Goal: Ask a question: Seek information or help from site administrators or community

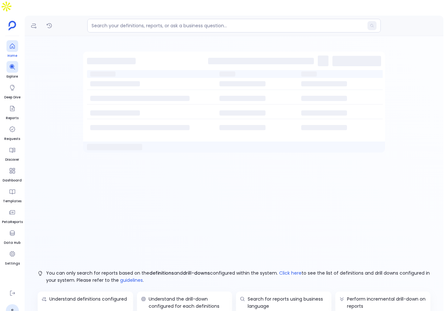
click at [17, 40] on div at bounding box center [12, 46] width 12 height 12
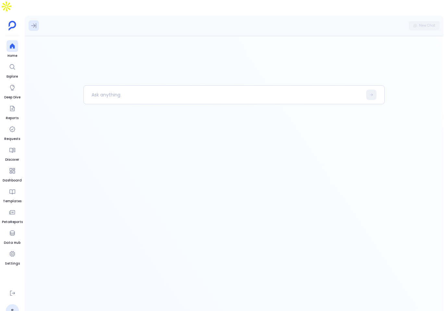
click at [29, 20] on button at bounding box center [34, 25] width 10 height 10
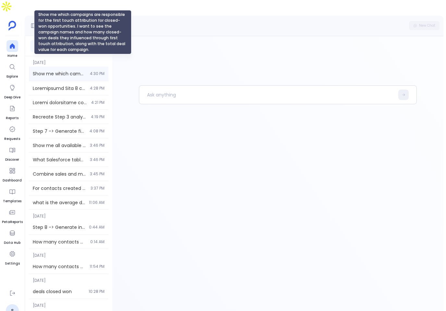
click at [66, 70] on span "Show me which campaigns are responsible for the first touch attribution for clo…" at bounding box center [59, 73] width 53 height 6
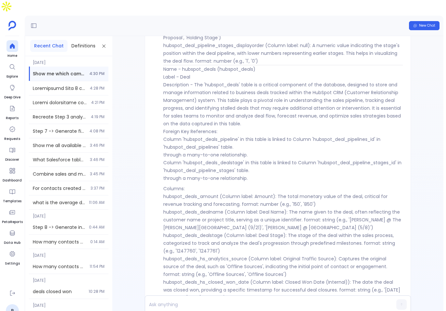
scroll to position [-5352, 0]
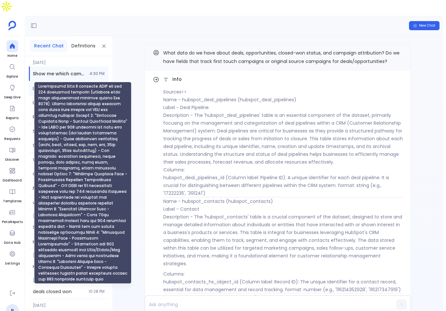
click at [61, 85] on span at bounding box center [59, 88] width 53 height 6
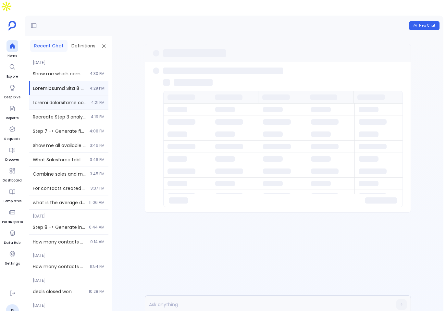
click at [71, 99] on span at bounding box center [60, 102] width 55 height 6
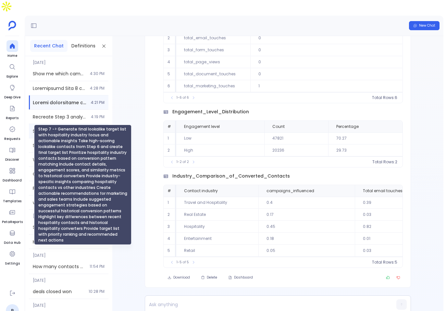
click at [58, 128] on span "Step 7 -> Generate final lookalike target list with hospitality industry focus …" at bounding box center [59, 131] width 53 height 6
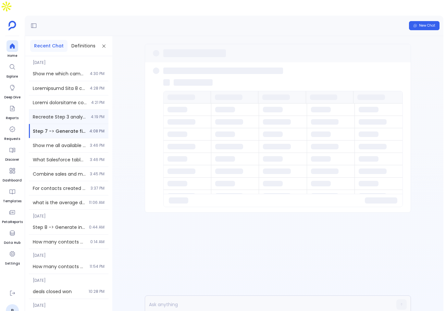
click at [98, 110] on div "Recreate Step 3 analysis with clear table headers and statistical summary of hi…" at bounding box center [69, 117] width 80 height 14
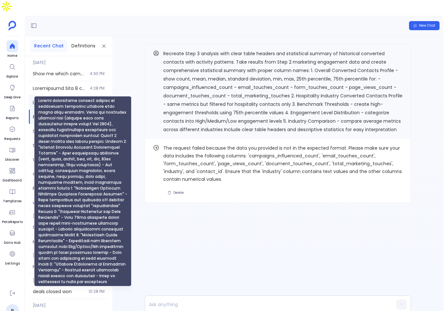
click at [54, 99] on span at bounding box center [60, 102] width 55 height 6
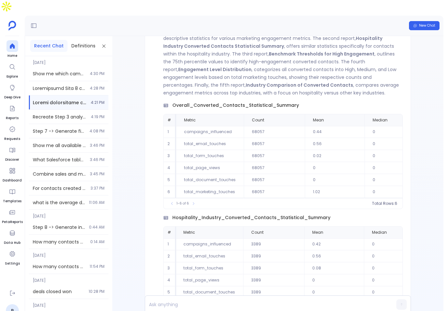
scroll to position [-486, 0]
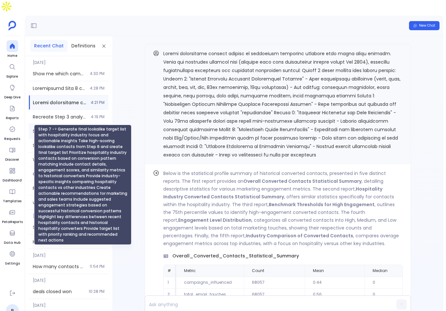
click at [73, 128] on span "Step 7 -> Generate final lookalike target list with hospitality industry focus …" at bounding box center [59, 131] width 53 height 6
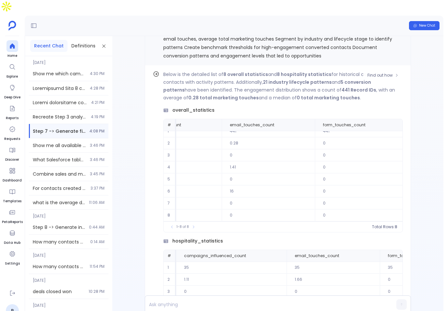
scroll to position [7, 0]
click at [278, 185] on td "7" at bounding box center [231, 191] width 110 height 12
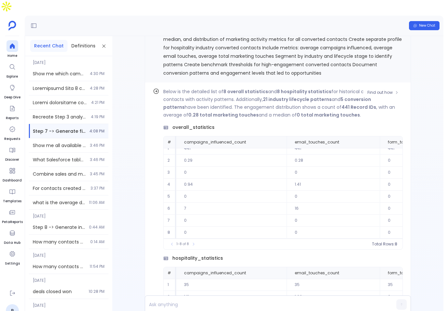
click at [279, 191] on td "0" at bounding box center [231, 197] width 110 height 12
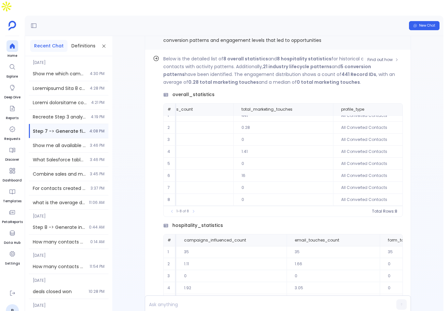
scroll to position [-1624, 0]
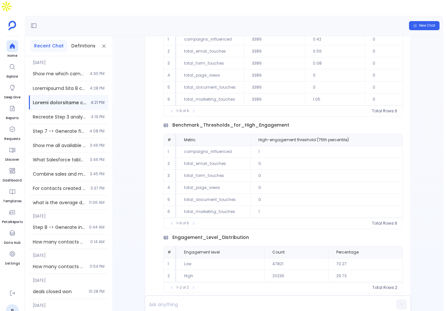
scroll to position [-159, 0]
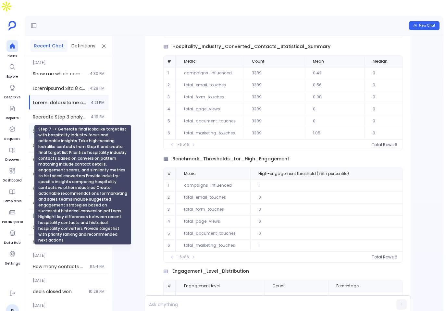
click at [54, 128] on span "Step 7 -> Generate final lookalike target list with hospitality industry focus …" at bounding box center [59, 131] width 53 height 6
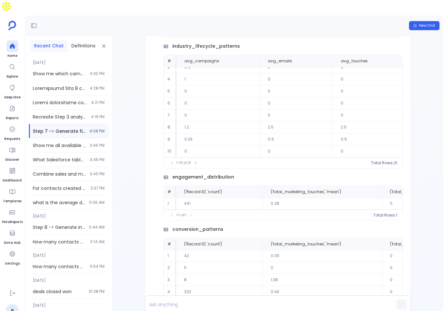
scroll to position [-1327, 0]
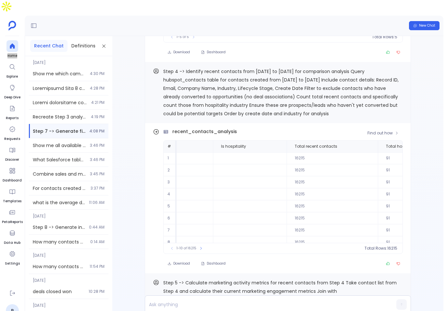
scroll to position [31, 558]
click at [395, 67] on button "Copy" at bounding box center [399, 71] width 8 height 8
click at [381, 131] on span "Find out how" at bounding box center [380, 133] width 25 height 5
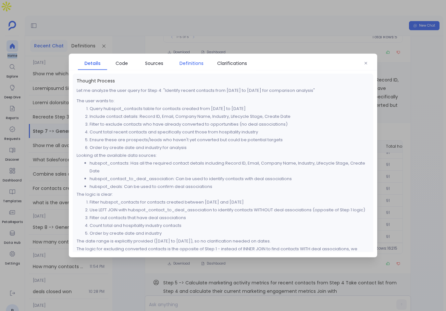
click at [196, 62] on span "Definitions" at bounding box center [192, 63] width 24 height 7
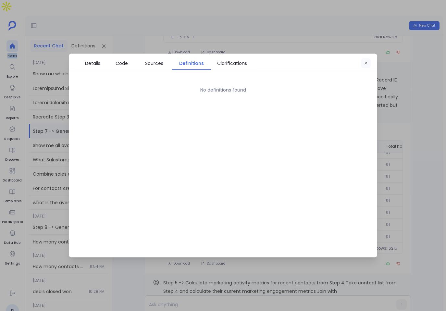
click at [365, 67] on button "button" at bounding box center [366, 63] width 10 height 10
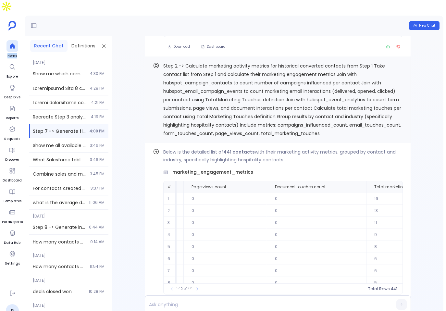
scroll to position [-1976, 0]
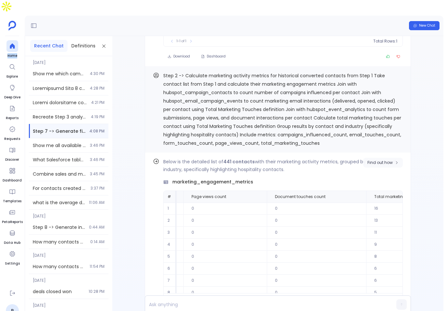
click at [376, 158] on button "Find out how" at bounding box center [383, 163] width 40 height 10
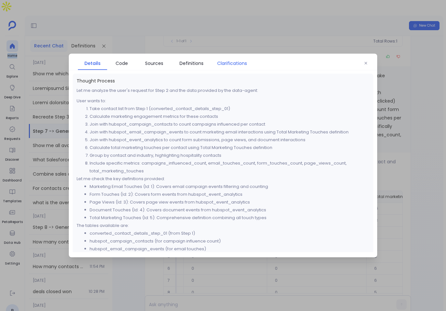
click at [222, 62] on span "Clarifications" at bounding box center [232, 63] width 30 height 7
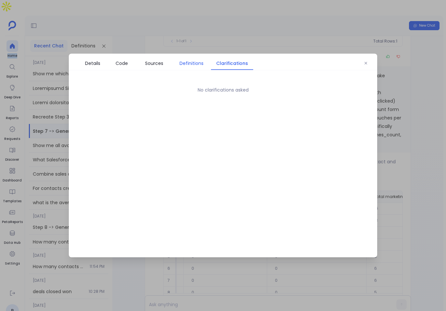
click at [192, 63] on span "Definitions" at bounding box center [192, 63] width 24 height 7
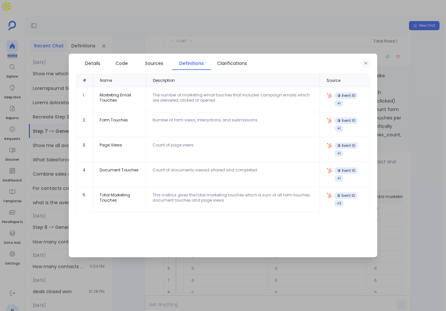
click at [362, 63] on button "button" at bounding box center [366, 63] width 10 height 10
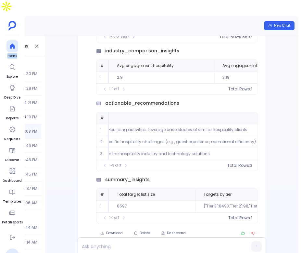
scroll to position [0, 0]
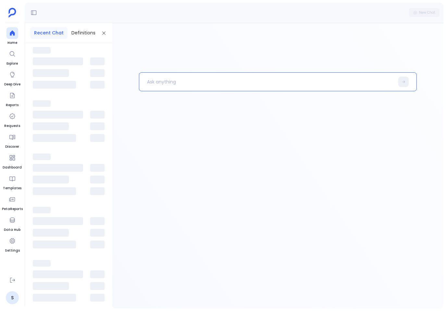
click at [175, 77] on p at bounding box center [267, 81] width 256 height 17
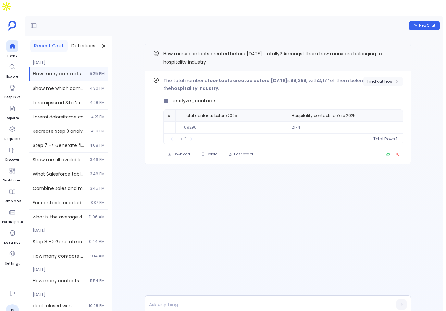
click at [399, 77] on button "Find out how" at bounding box center [383, 82] width 40 height 10
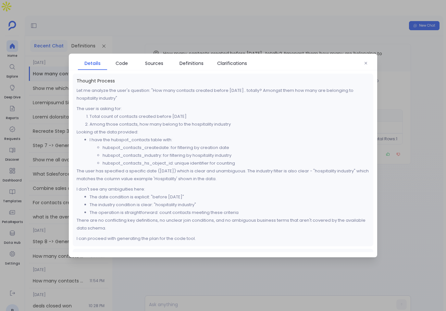
click at [120, 54] on div "Details Code Sources Definitions Clarifications" at bounding box center [223, 62] width 309 height 17
click at [130, 66] on span "Code" at bounding box center [121, 63] width 23 height 7
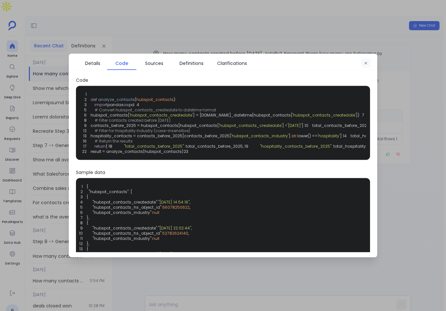
click at [366, 62] on icon "button" at bounding box center [366, 63] width 4 height 4
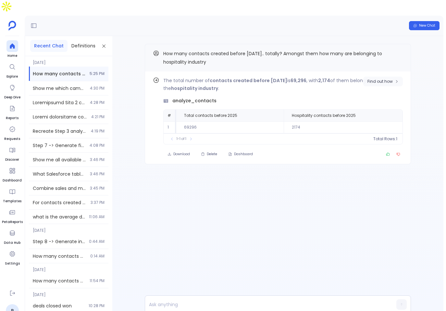
click at [369, 77] on button "Find out how" at bounding box center [383, 82] width 40 height 10
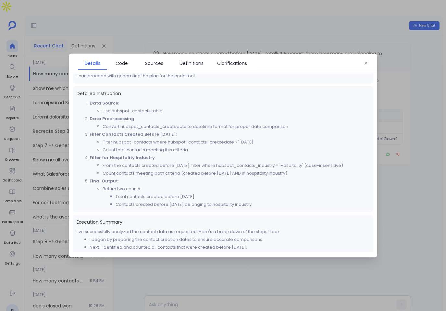
scroll to position [156, 0]
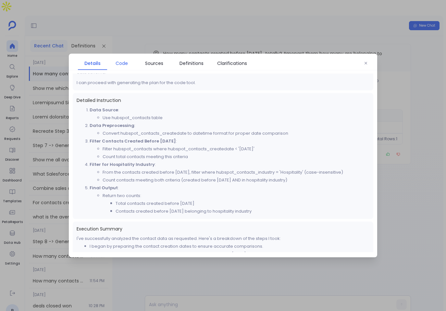
click at [122, 68] on link "Code" at bounding box center [121, 64] width 29 height 14
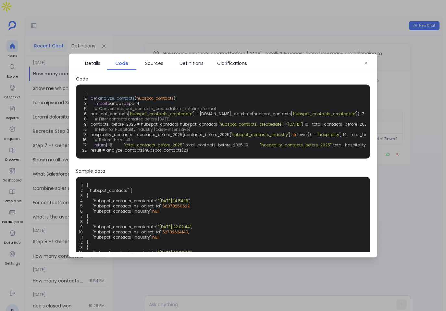
scroll to position [0, 0]
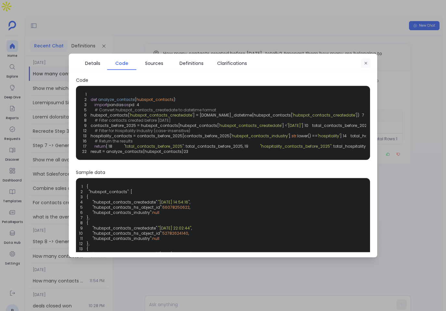
click at [368, 63] on button "button" at bounding box center [366, 63] width 10 height 10
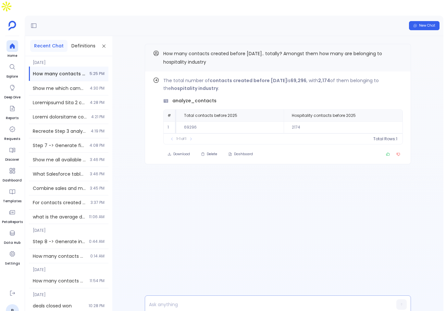
click at [197, 300] on p at bounding box center [265, 304] width 241 height 9
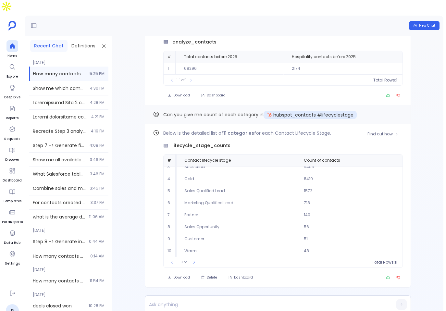
scroll to position [30, 0]
click at [196, 259] on button at bounding box center [194, 262] width 6 height 6
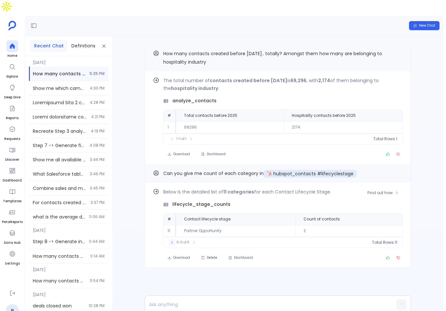
click at [172, 241] on icon at bounding box center [172, 243] width 4 height 4
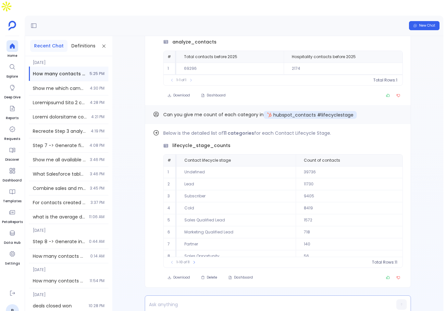
click at [211, 300] on p at bounding box center [265, 304] width 241 height 9
click at [397, 112] on icon "Copy" at bounding box center [399, 114] width 4 height 4
click at [225, 300] on p at bounding box center [265, 304] width 241 height 9
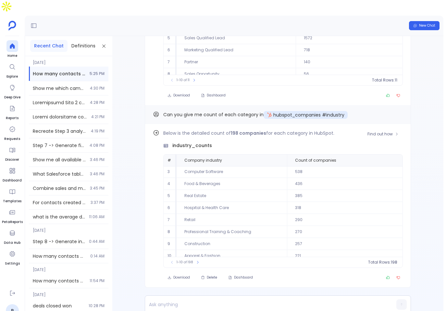
scroll to position [30, 0]
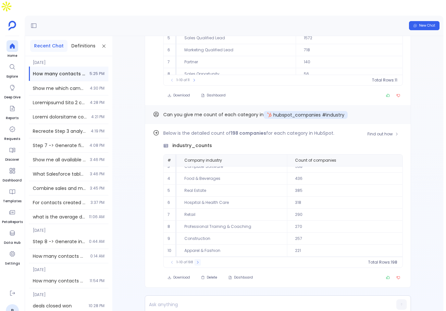
click at [196, 260] on icon at bounding box center [198, 262] width 4 height 4
click at [197, 259] on button at bounding box center [200, 262] width 6 height 6
click at [279, 158] on icon at bounding box center [281, 160] width 4 height 4
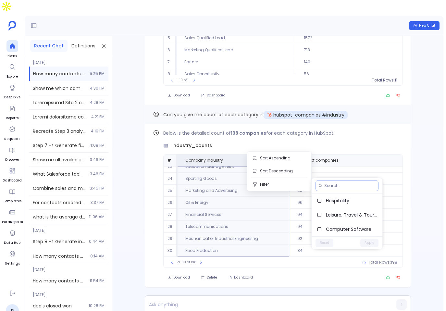
click at [327, 184] on input at bounding box center [349, 185] width 51 height 5
type input "hospitality"
click at [369, 225] on label "Travel & Hospitality" at bounding box center [347, 229] width 71 height 14
click at [351, 195] on label "Hospitality" at bounding box center [347, 201] width 71 height 14
click at [374, 246] on button "Apply" at bounding box center [370, 243] width 18 height 8
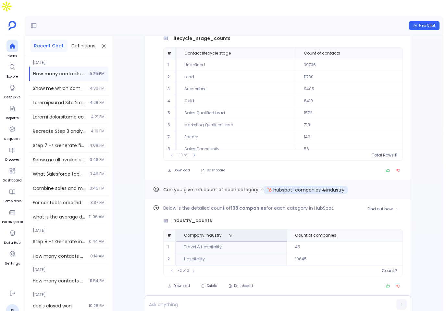
scroll to position [0, 0]
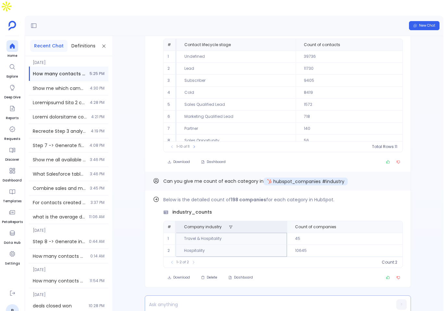
click at [247, 300] on p at bounding box center [265, 304] width 241 height 9
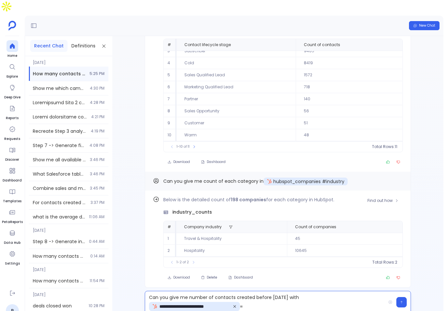
click at [195, 233] on td "Travel & Hospitality" at bounding box center [231, 239] width 111 height 12
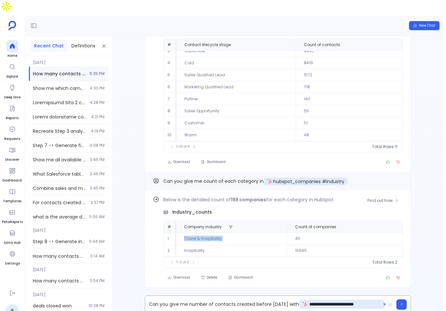
click at [195, 233] on td "Travel & Hospitality" at bounding box center [231, 239] width 111 height 12
copy td "Travel & Hospitality"
click at [263, 300] on p "**********" at bounding box center [265, 305] width 241 height 10
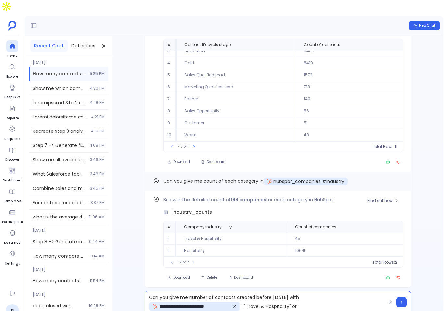
click at [192, 245] on td "Hospitality" at bounding box center [231, 251] width 111 height 12
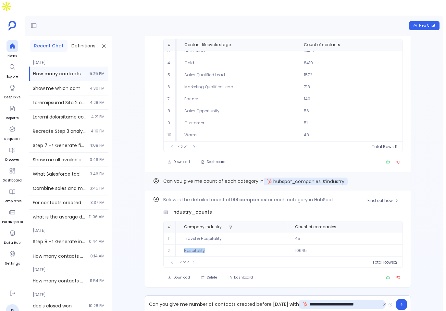
click at [192, 245] on td "Hospitality" at bounding box center [231, 251] width 111 height 12
copy td "Hospitality"
click at [255, 300] on p "**********" at bounding box center [265, 305] width 241 height 10
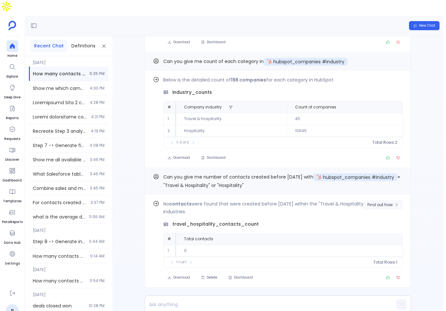
click at [378, 202] on span "Find out how" at bounding box center [380, 204] width 25 height 5
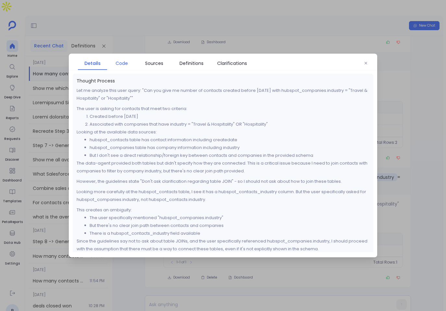
click at [128, 62] on span "Code" at bounding box center [122, 63] width 12 height 7
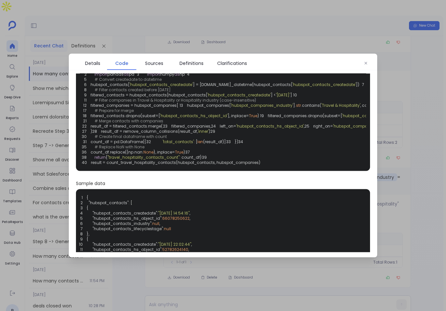
scroll to position [26, 0]
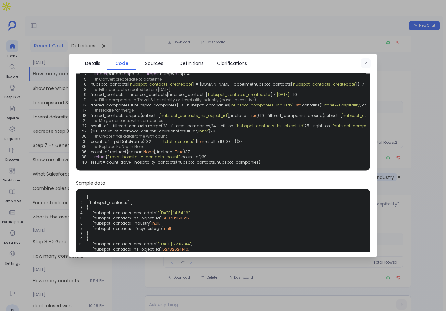
click at [365, 62] on icon "button" at bounding box center [366, 63] width 4 height 4
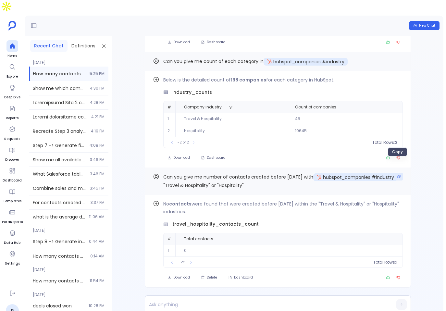
click at [398, 175] on icon "Copy" at bounding box center [399, 176] width 3 height 3
click at [218, 273] on button "Delete" at bounding box center [209, 277] width 25 height 9
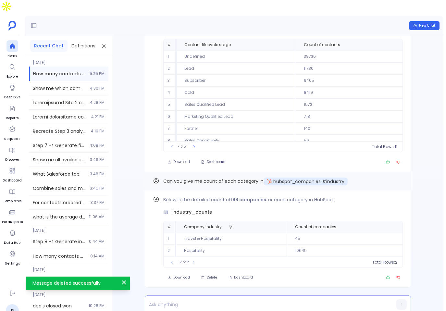
click at [203, 300] on p at bounding box center [265, 304] width 241 height 9
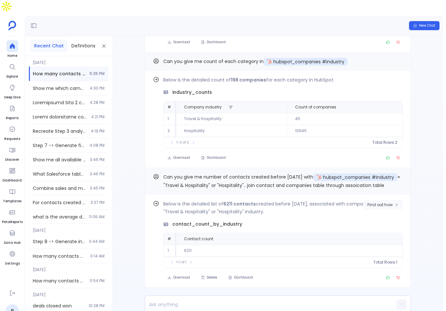
click at [389, 202] on span "Find out how" at bounding box center [380, 204] width 25 height 5
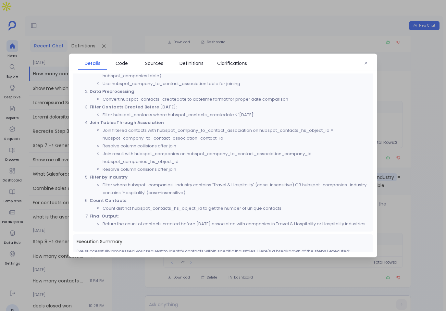
scroll to position [274, 0]
click at [367, 62] on icon "button" at bounding box center [366, 63] width 4 height 4
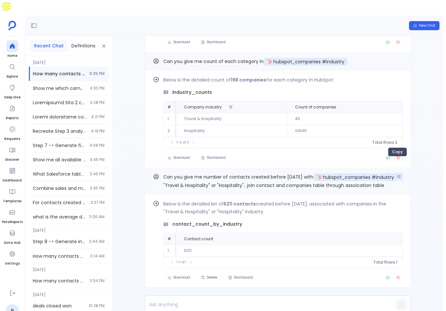
click at [398, 175] on icon "Copy" at bounding box center [399, 176] width 3 height 3
click at [209, 275] on span "Delete" at bounding box center [212, 277] width 10 height 5
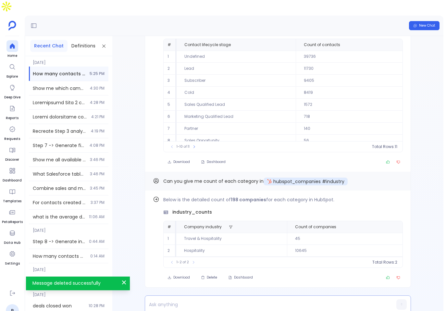
click at [232, 300] on p at bounding box center [265, 304] width 241 height 9
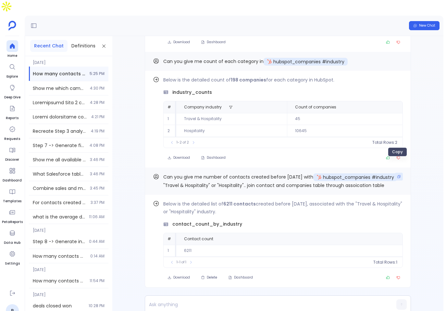
click at [397, 175] on icon "Copy" at bounding box center [399, 177] width 4 height 4
click at [200, 300] on p at bounding box center [265, 304] width 241 height 9
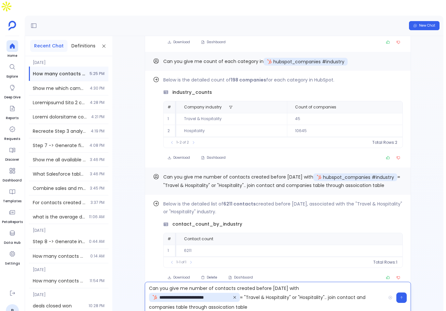
drag, startPoint x: 322, startPoint y: 290, endPoint x: 328, endPoint y: 283, distance: 9.7
click at [328, 284] on p "**********" at bounding box center [265, 298] width 241 height 28
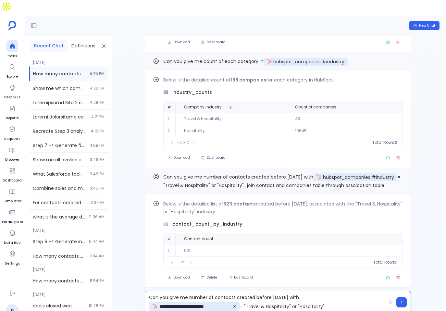
click at [234, 305] on icon at bounding box center [235, 307] width 4 height 4
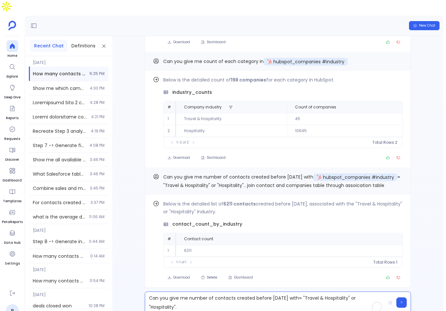
click at [301, 294] on p "Can you give me number of contacts created before Jan 2025 with = "Travel & Hos…" at bounding box center [265, 303] width 241 height 18
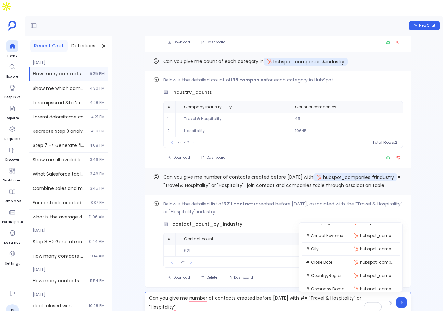
scroll to position [0, 0]
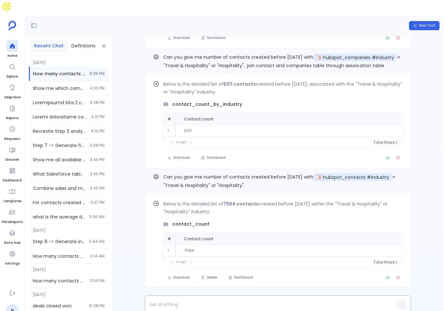
click at [220, 296] on div at bounding box center [265, 305] width 241 height 18
click at [220, 298] on div at bounding box center [265, 304] width 241 height 12
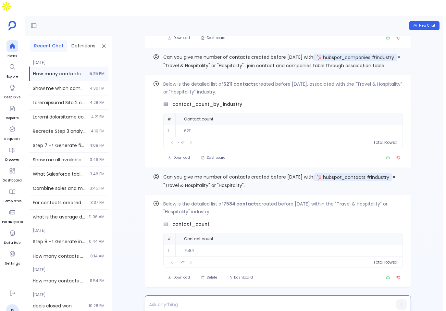
click at [215, 300] on p "To enrich screen reader interactions, please activate Accessibility in Grammarl…" at bounding box center [265, 304] width 241 height 9
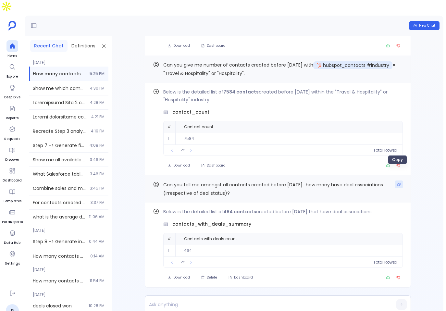
click at [398, 183] on icon "Copy" at bounding box center [399, 185] width 4 height 4
click at [208, 275] on span "Delete" at bounding box center [212, 277] width 10 height 5
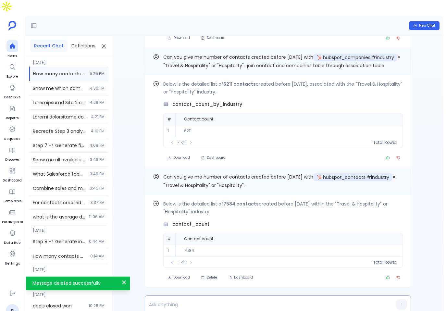
click at [253, 300] on p "To enrich screen reader interactions, please activate Accessibility in Grammarl…" at bounding box center [265, 304] width 241 height 9
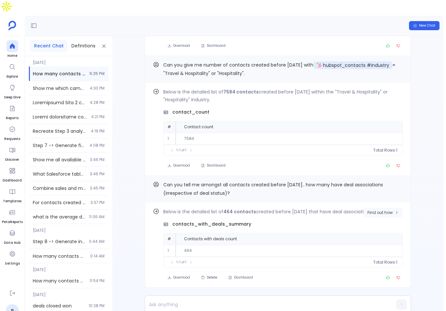
click at [391, 208] on button "Find out how" at bounding box center [383, 213] width 40 height 10
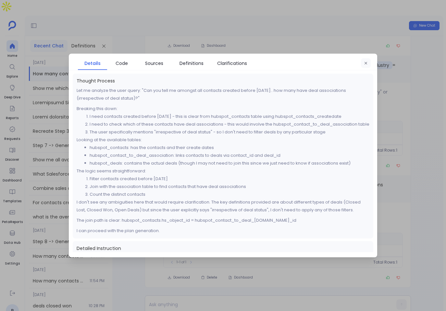
click at [366, 61] on icon "button" at bounding box center [366, 63] width 4 height 4
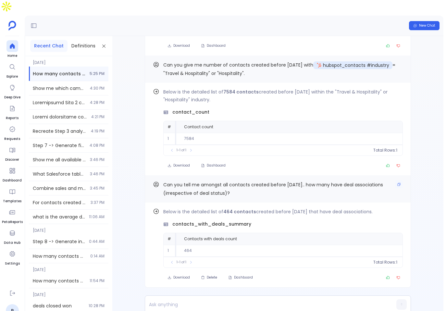
scroll to position [0, 0]
click at [390, 210] on span "Find out how" at bounding box center [380, 212] width 25 height 5
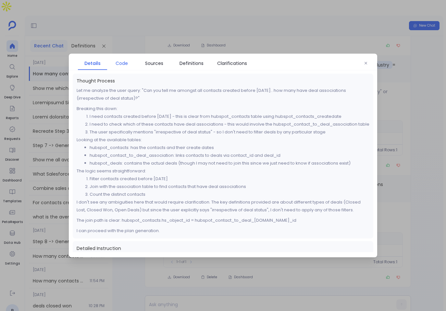
click at [121, 64] on span "Code" at bounding box center [122, 63] width 12 height 7
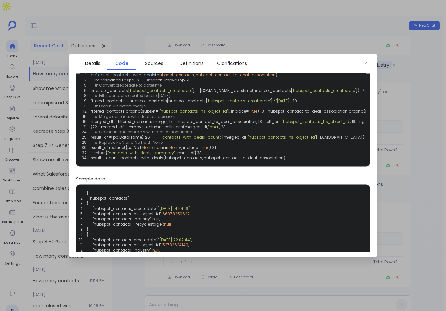
scroll to position [19, 0]
click at [365, 65] on icon "button" at bounding box center [366, 63] width 4 height 4
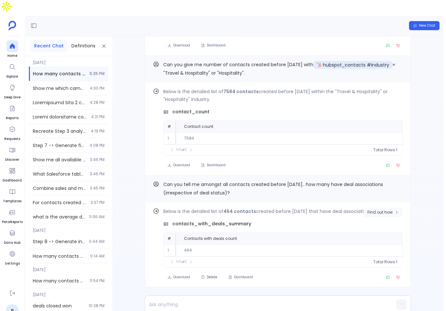
click at [380, 210] on span "Find out how" at bounding box center [380, 212] width 25 height 5
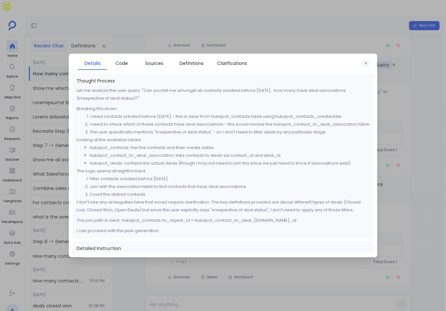
click at [362, 66] on button "button" at bounding box center [366, 63] width 10 height 10
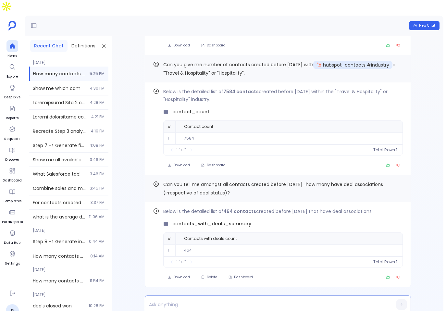
click at [247, 300] on p "To enrich screen reader interactions, please activate Accessibility in Grammarl…" at bounding box center [265, 304] width 241 height 9
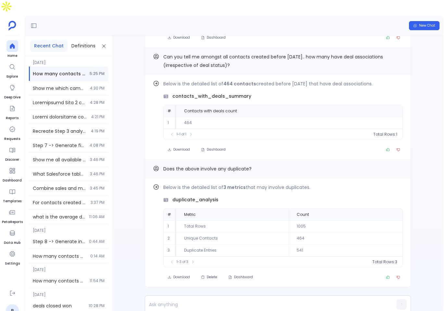
scroll to position [0, 0]
click at [192, 300] on p "To enrich screen reader interactions, please activate Accessibility in Grammarl…" at bounding box center [265, 304] width 241 height 9
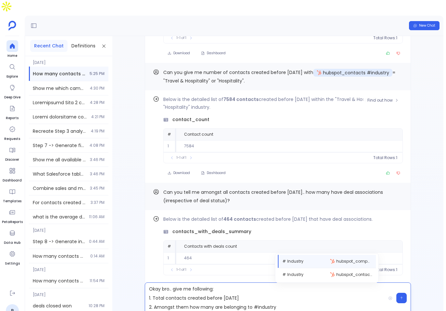
scroll to position [-143, 0]
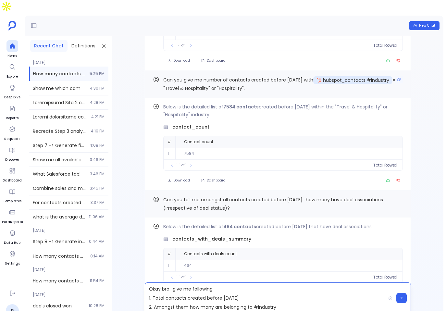
drag, startPoint x: 169, startPoint y: 71, endPoint x: 259, endPoint y: 82, distance: 90.0
click at [257, 81] on div "Can you give me number of contacts created before Jan 2025 with hubspot_contact…" at bounding box center [278, 83] width 266 height 27
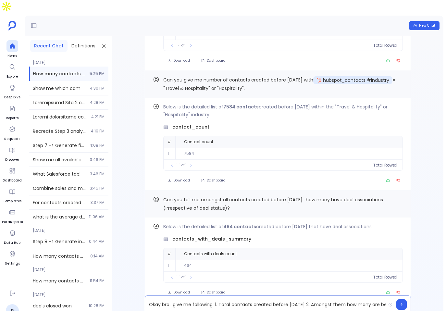
click at [346, 300] on p "Okay bro.. give me following: 1. Total contacts created before Jan 2025 2. Amon…" at bounding box center [265, 304] width 241 height 9
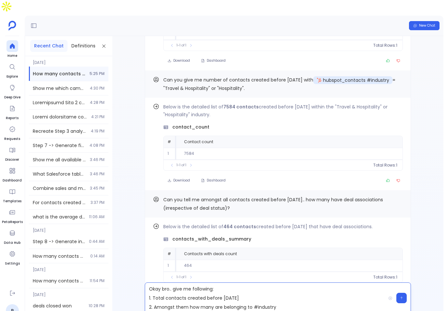
click at [311, 293] on p "Okay bro.. give me following: 1. Total contacts created before Jan 2025 2. Amon…" at bounding box center [265, 298] width 241 height 27
click at [399, 76] on button "Copy" at bounding box center [399, 80] width 8 height 8
click at [373, 294] on div "**********" at bounding box center [278, 298] width 266 height 32
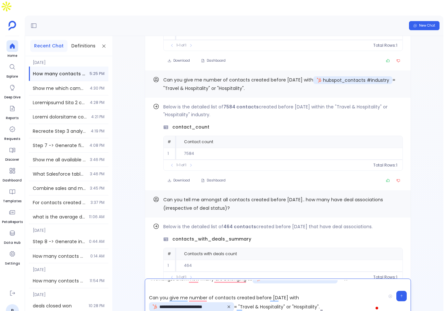
scroll to position [24, 0]
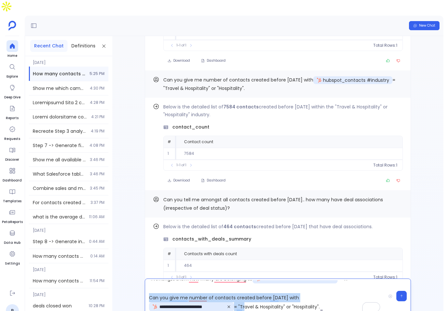
drag, startPoint x: 242, startPoint y: 294, endPoint x: 147, endPoint y: 283, distance: 95.8
click at [146, 296] on div "**********" at bounding box center [277, 305] width 331 height 18
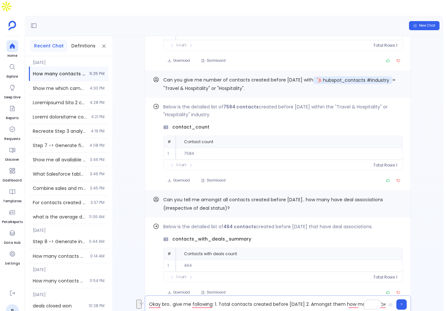
scroll to position [0, 126]
click at [270, 300] on p "**********" at bounding box center [265, 305] width 241 height 10
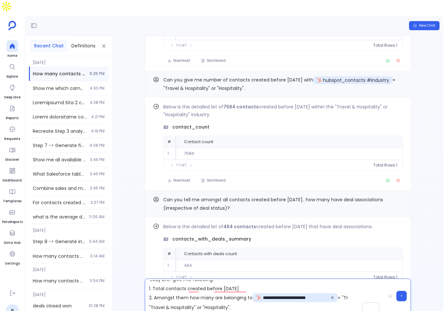
scroll to position [5, 0]
click at [231, 298] on p "**********" at bounding box center [265, 296] width 241 height 32
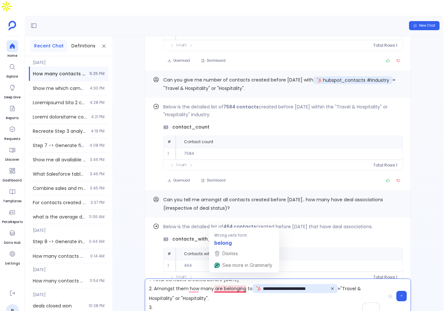
click at [232, 280] on p "**********" at bounding box center [265, 296] width 241 height 32
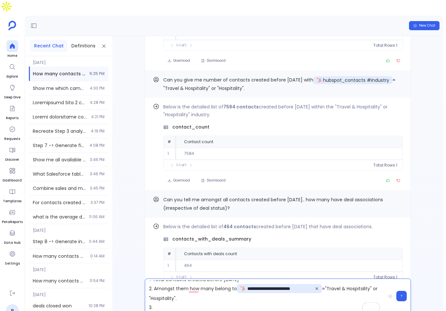
click at [196, 280] on p "**********" at bounding box center [265, 296] width 241 height 32
click at [201, 290] on p "**********" at bounding box center [265, 296] width 241 height 32
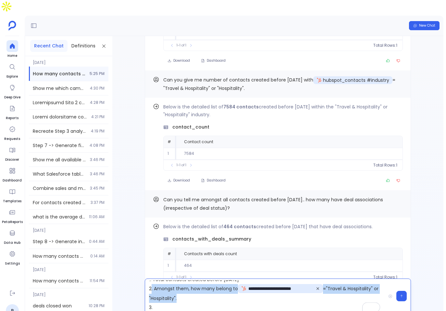
click at [150, 280] on p "**********" at bounding box center [265, 296] width 241 height 32
click at [156, 280] on p "**********" at bounding box center [265, 296] width 241 height 32
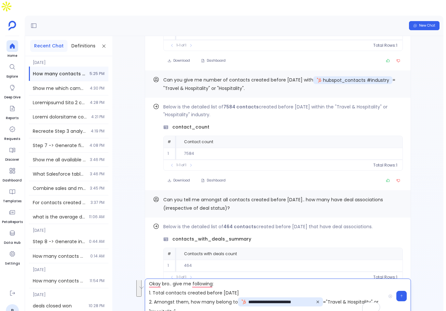
click at [274, 280] on p "**********" at bounding box center [265, 296] width 241 height 32
copy p "1. Total contacts created before Jan 2025"
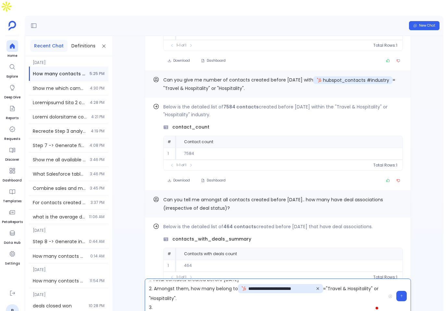
click at [219, 299] on p "**********" at bounding box center [265, 296] width 241 height 32
click at [156, 291] on p "**********" at bounding box center [265, 296] width 241 height 32
click at [253, 296] on p "**********" at bounding box center [265, 296] width 241 height 32
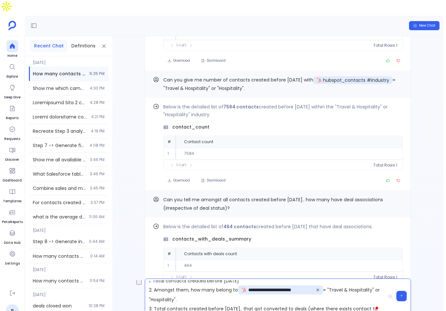
drag, startPoint x: 191, startPoint y: 276, endPoint x: 193, endPoint y: 289, distance: 12.7
click at [193, 289] on p "**********" at bounding box center [265, 296] width 241 height 32
copy p "**********"
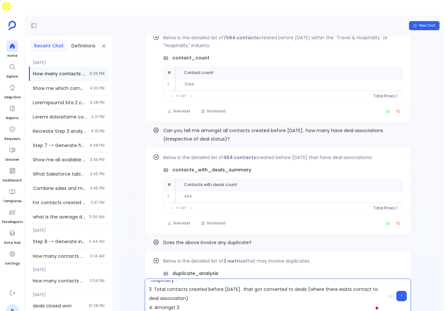
click at [202, 295] on p "**********" at bounding box center [265, 296] width 241 height 32
click at [230, 294] on p "**********" at bounding box center [265, 296] width 241 height 32
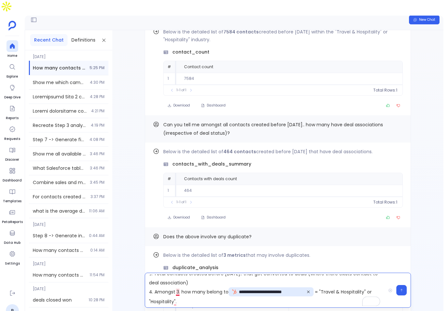
click at [179, 280] on p "**********" at bounding box center [265, 290] width 241 height 32
click at [198, 290] on p "**********" at bounding box center [265, 290] width 241 height 32
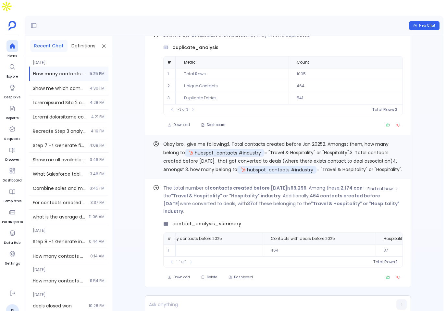
scroll to position [0, 169]
click at [389, 186] on span "Find out how" at bounding box center [380, 188] width 25 height 5
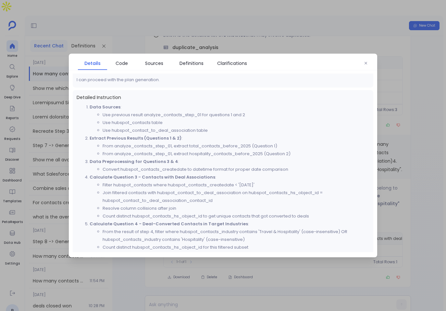
scroll to position [177, 0]
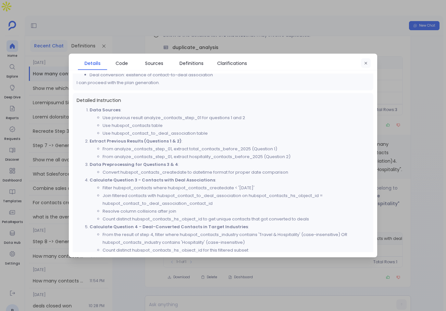
click at [365, 64] on icon "button" at bounding box center [366, 63] width 3 height 3
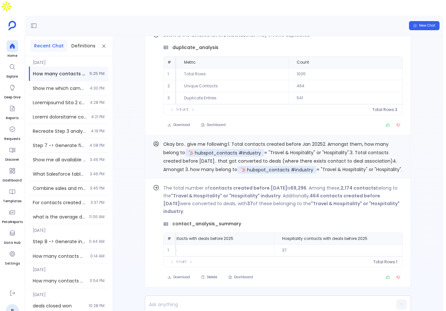
scroll to position [0, 231]
click at [385, 186] on span "Find out how" at bounding box center [380, 188] width 25 height 5
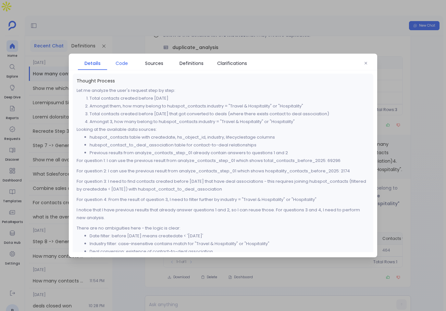
click at [125, 64] on span "Code" at bounding box center [122, 63] width 12 height 7
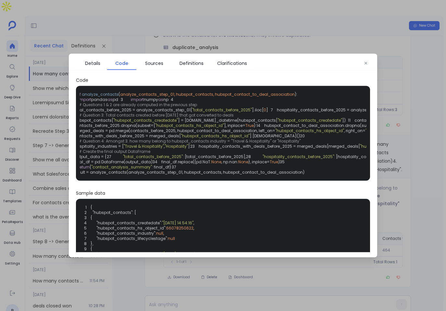
scroll to position [0, 0]
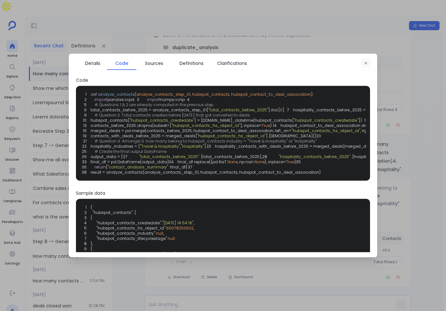
click at [366, 67] on button "button" at bounding box center [366, 63] width 10 height 10
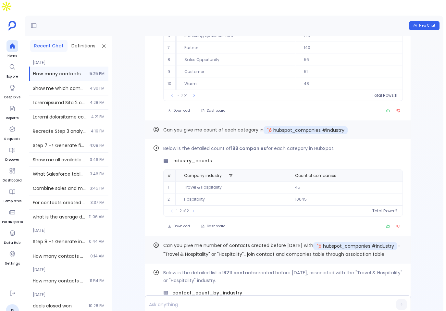
scroll to position [-590, 0]
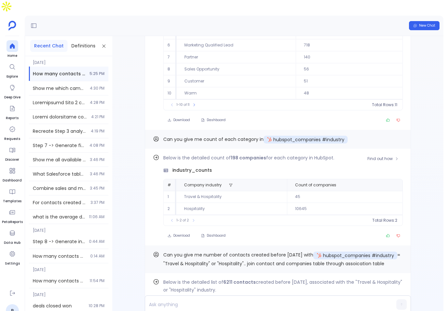
click at [221, 191] on td "Travel & Hospitality" at bounding box center [231, 197] width 111 height 12
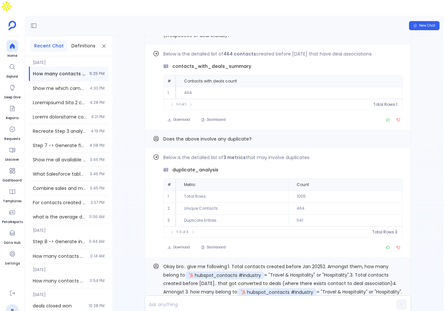
scroll to position [0, 0]
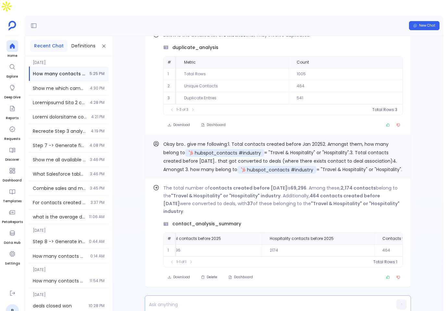
click at [232, 298] on div at bounding box center [265, 305] width 241 height 18
click at [233, 300] on p at bounding box center [265, 304] width 241 height 9
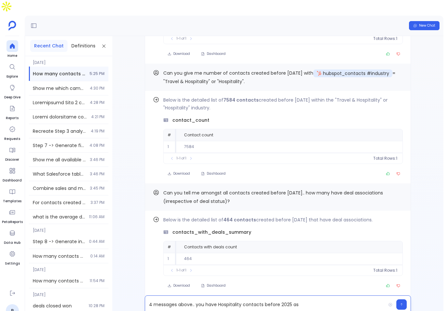
scroll to position [-313, 0]
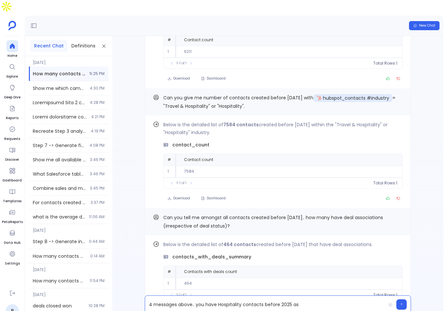
click at [321, 300] on p "4 messages above.. you have Hospitality contacts before 2025 as" at bounding box center [265, 304] width 241 height 9
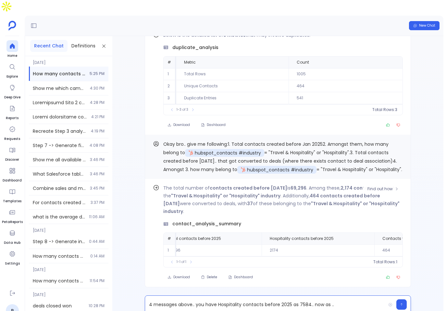
click at [273, 245] on td "2174" at bounding box center [318, 251] width 113 height 12
copy td "2174"
click at [343, 300] on p "4 messages above.. you have Hospitality contacts before 2025 as 7584.. now as .." at bounding box center [265, 304] width 241 height 9
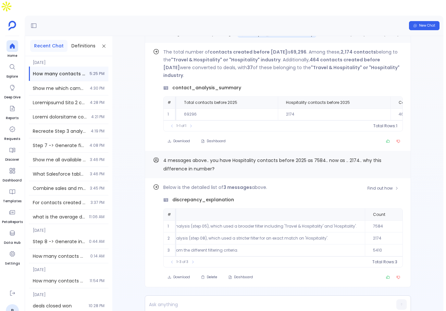
scroll to position [0, 168]
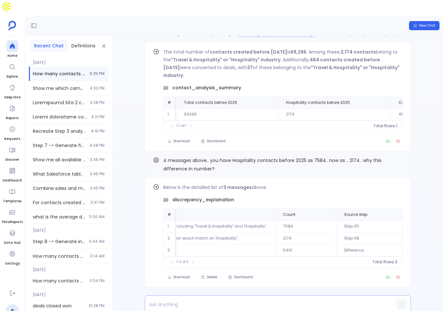
click at [212, 300] on p at bounding box center [265, 304] width 241 height 9
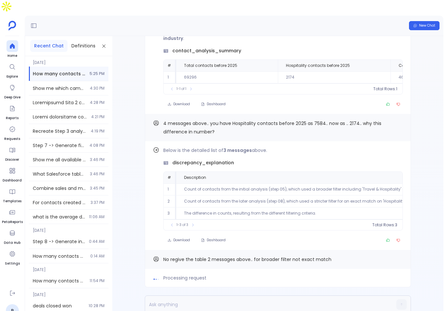
scroll to position [0, 0]
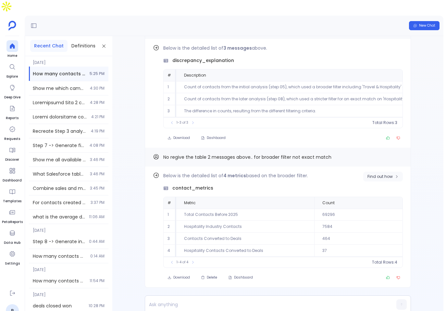
click at [380, 174] on span "Find out how" at bounding box center [380, 176] width 25 height 5
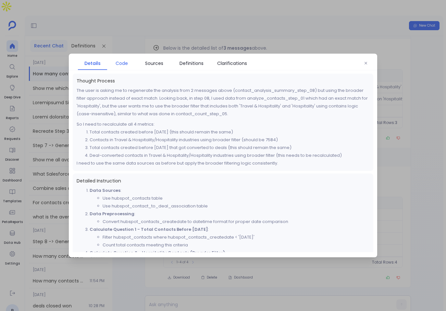
click at [123, 63] on span "Code" at bounding box center [122, 63] width 12 height 7
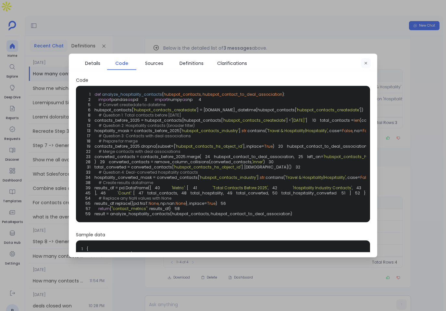
click at [366, 61] on icon "button" at bounding box center [366, 63] width 4 height 4
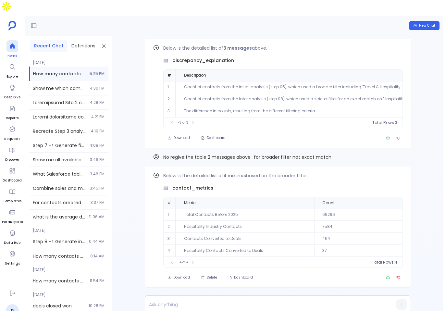
click at [13, 40] on div at bounding box center [12, 46] width 12 height 12
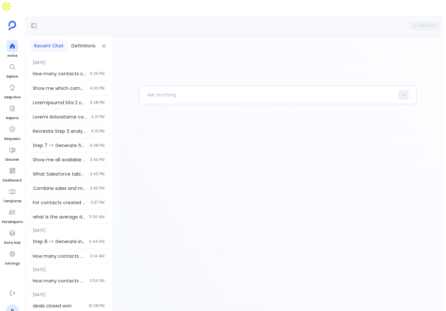
click at [0, 26] on aside "Home Explore Deep Dive Reports Requests Discover Dashboard Templates PetaReport…" at bounding box center [12, 168] width 25 height 311
click at [5, 40] on ul "Home Explore Deep Dive Reports Requests Discover Dashboard Templates PetaReport…" at bounding box center [12, 162] width 21 height 245
click at [9, 43] on icon at bounding box center [12, 46] width 6 height 6
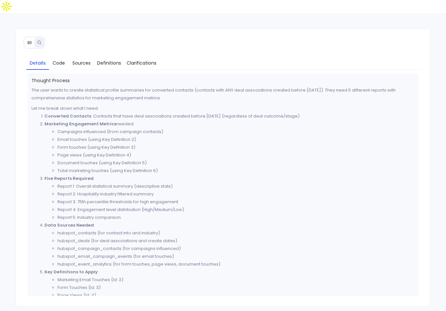
scroll to position [541, 0]
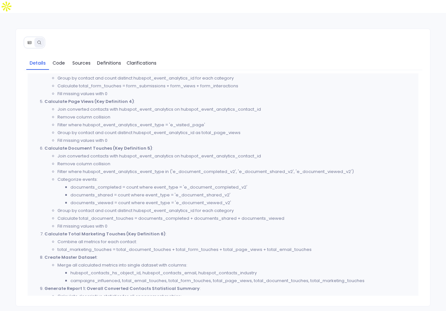
click at [29, 40] on icon at bounding box center [29, 42] width 5 height 5
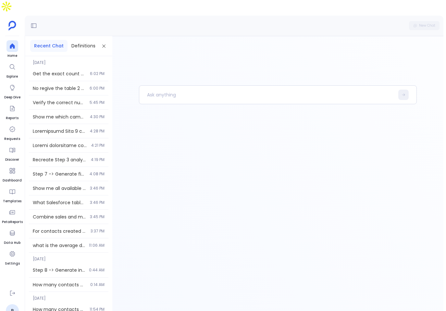
click at [73, 67] on div "Get the exact count of unique contacts created before [DATE] that have deal ass…" at bounding box center [69, 74] width 80 height 14
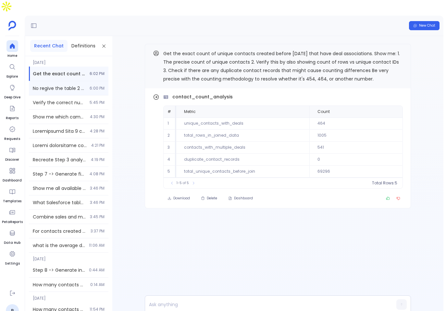
click at [47, 82] on div "No regive the table 2 messages above.. for broader filter not exact match 6:00 …" at bounding box center [69, 88] width 80 height 14
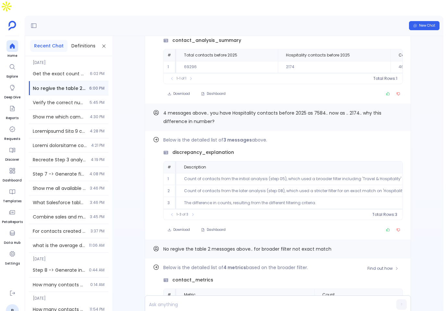
scroll to position [0, 0]
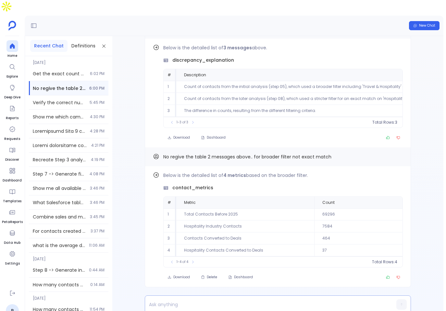
click at [277, 300] on p at bounding box center [265, 304] width 241 height 9
click at [266, 300] on p "Could you give me the marketing tou" at bounding box center [265, 304] width 241 height 9
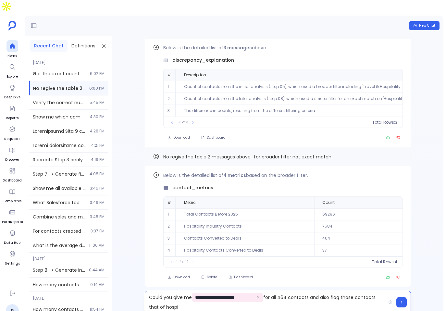
click at [354, 293] on p "**********" at bounding box center [265, 302] width 241 height 19
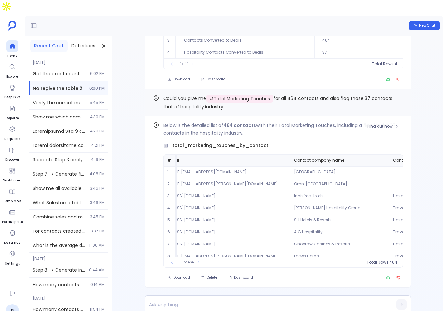
scroll to position [0, 21]
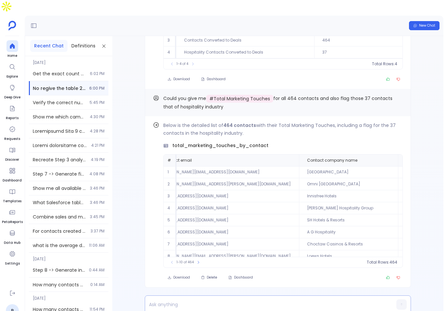
click at [219, 300] on p at bounding box center [265, 304] width 241 height 9
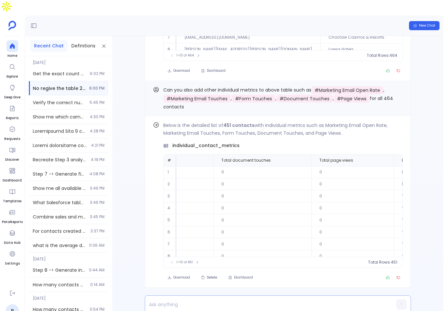
scroll to position [0, 1406]
click at [206, 300] on p at bounding box center [265, 304] width 241 height 9
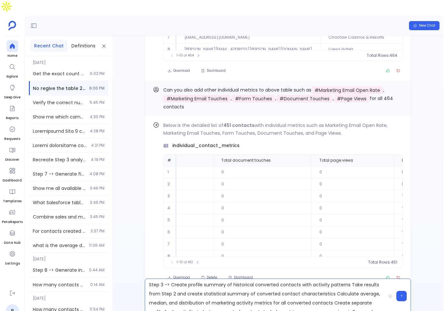
click at [170, 280] on p "Step 3 -> Create profile summary of historical converted contacts with activity…" at bounding box center [265, 296] width 241 height 32
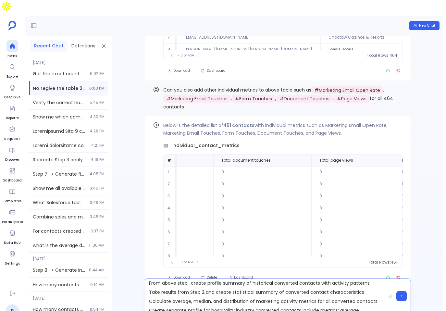
scroll to position [0, 0]
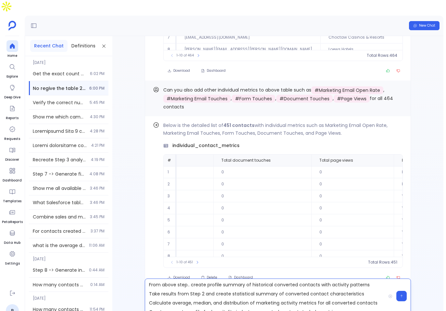
click at [276, 280] on p "From above step.. create profile summary of historical converted contacts with …" at bounding box center [265, 296] width 241 height 32
click at [274, 280] on p "From above step.. create profile summary of converted contacts with activity pa…" at bounding box center [265, 296] width 241 height 32
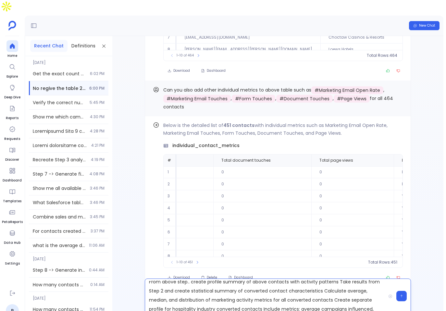
scroll to position [3, 0]
click at [339, 280] on p "From above step.. create profile summary of above contacts with activity patter…" at bounding box center [265, 296] width 241 height 32
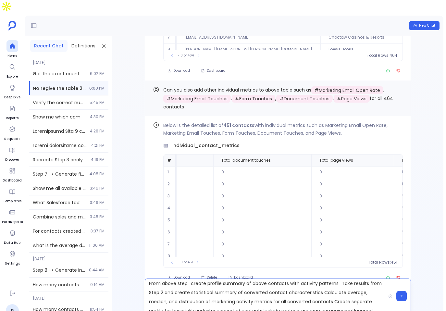
click at [173, 280] on p "From above step.. create profile summary of above contacts with activity patter…" at bounding box center [265, 296] width 241 height 32
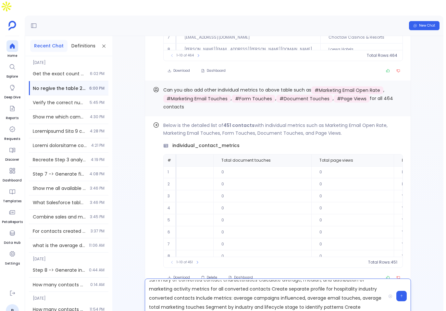
click at [269, 280] on p "From above step.. create profile summary of above contacts with activity patter…" at bounding box center [265, 296] width 241 height 32
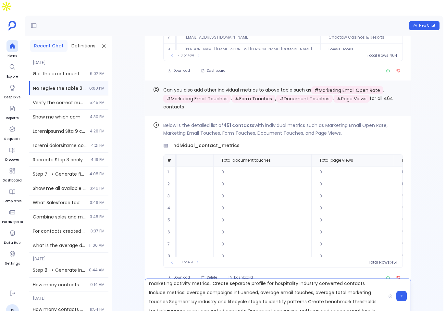
scroll to position [15, 0]
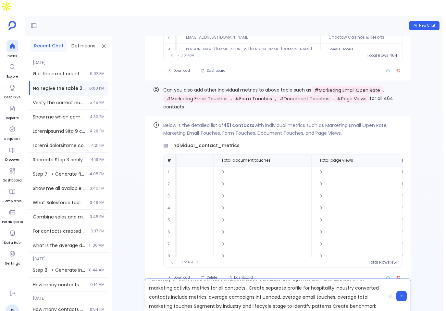
click at [337, 280] on p "From above step.. create profile summary of above contacts with activity patter…" at bounding box center [265, 296] width 241 height 32
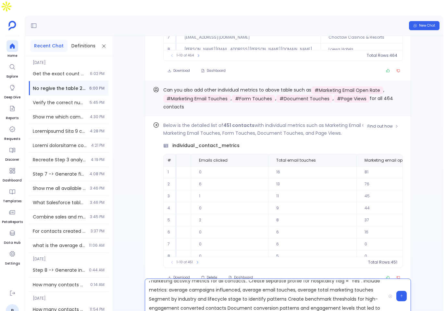
scroll to position [0, 569]
click at [165, 284] on p "From above step.. create profile summary of above contacts with activity patter…" at bounding box center [265, 296] width 241 height 32
click at [364, 280] on p "From above step.. create profile summary of above contacts with activity patter…" at bounding box center [265, 296] width 241 height 32
click at [380, 280] on p "From above step.. create profile summary of above contacts with activity patter…" at bounding box center [265, 296] width 241 height 32
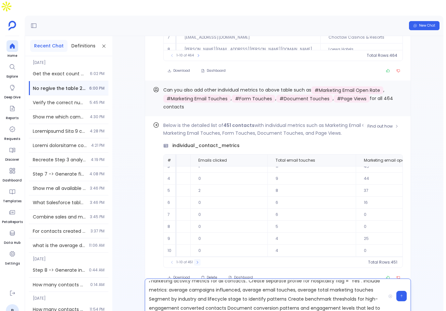
click at [197, 260] on icon at bounding box center [198, 262] width 4 height 4
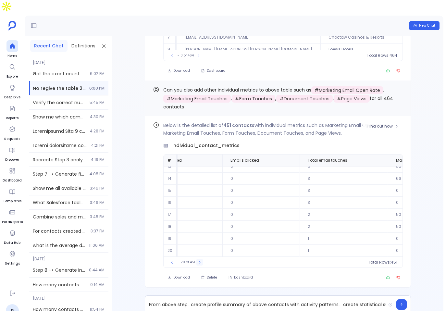
click at [198, 260] on icon at bounding box center [200, 262] width 4 height 4
click at [197, 259] on button at bounding box center [200, 262] width 6 height 6
click at [170, 259] on button at bounding box center [172, 262] width 6 height 6
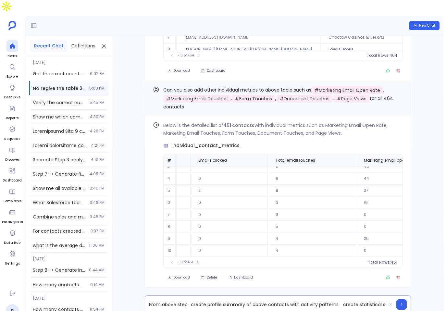
click at [247, 300] on p "From above step.. create profile summary of above contacts with activity patter…" at bounding box center [265, 304] width 241 height 9
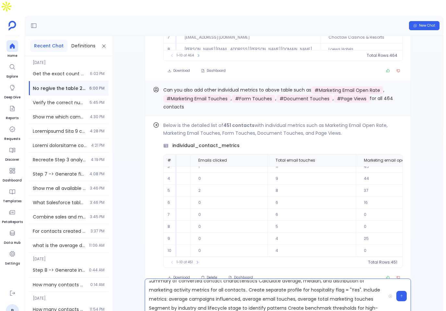
scroll to position [11, 0]
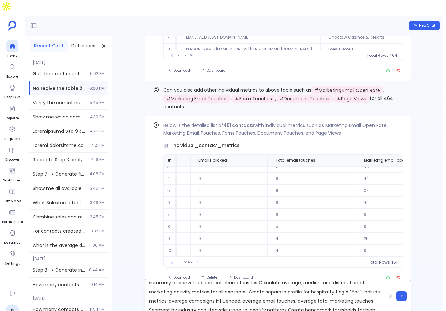
click at [303, 289] on p "From above step.. create profile summary of above contacts with activity patter…" at bounding box center [265, 296] width 241 height 32
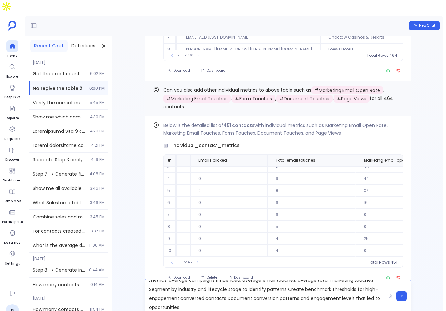
click at [285, 280] on p "From above step.. create profile summary of above contacts with activity patter…" at bounding box center [265, 296] width 241 height 32
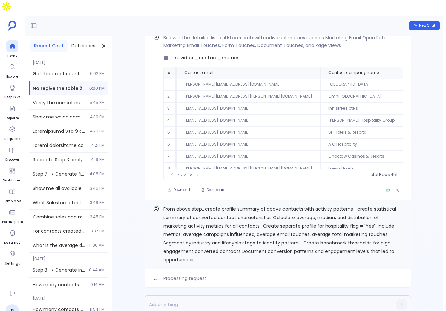
scroll to position [0, 0]
click at [398, 208] on icon "Copy" at bounding box center [399, 209] width 3 height 3
click at [402, 299] on div at bounding box center [278, 305] width 266 height 18
click at [403, 299] on button "button" at bounding box center [402, 304] width 10 height 10
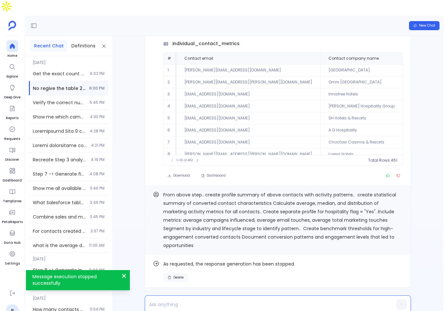
click at [181, 275] on span "Delete" at bounding box center [178, 277] width 10 height 5
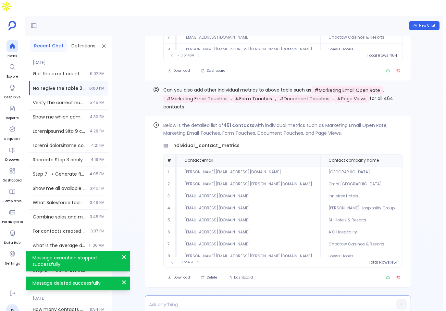
click at [222, 300] on p at bounding box center [265, 304] width 241 height 9
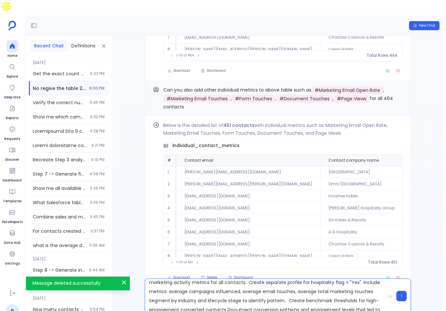
scroll to position [22, 0]
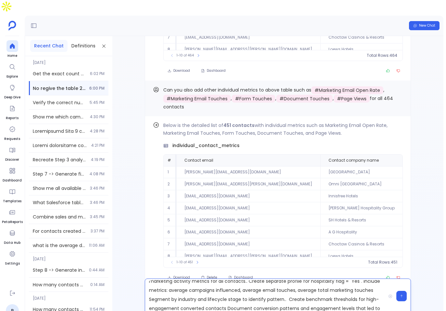
click at [300, 280] on p "From above step.. create profile summary of above contacts with activity patter…" at bounding box center [265, 296] width 241 height 32
click at [399, 291] on button "button" at bounding box center [402, 296] width 10 height 10
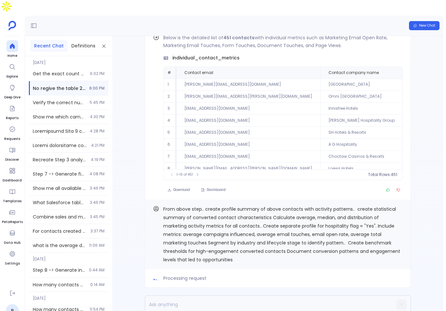
scroll to position [0, 0]
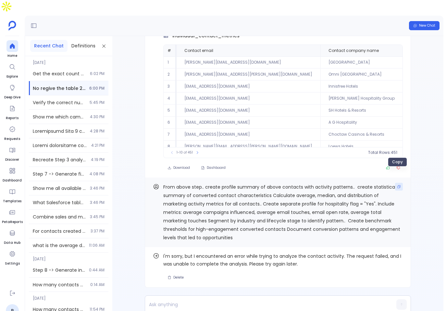
click at [398, 185] on icon "Copy" at bounding box center [399, 187] width 4 height 4
click at [177, 270] on div "Find out how I'm sorry, but I encountered an error while trying to analyze the …" at bounding box center [278, 267] width 266 height 41
click at [178, 275] on span "Delete" at bounding box center [178, 277] width 10 height 5
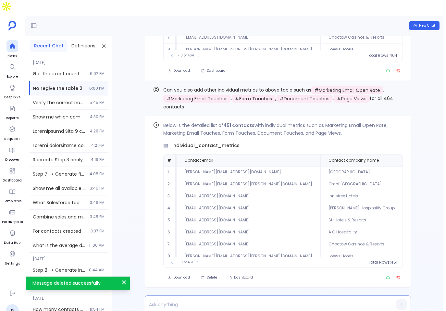
click at [208, 300] on p at bounding box center [265, 304] width 241 height 9
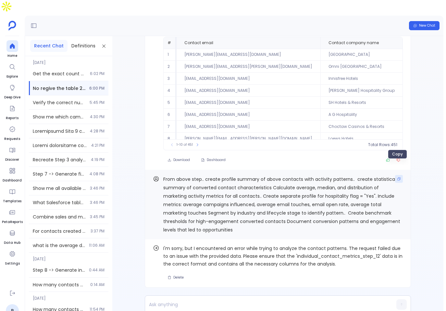
click at [401, 175] on button "Copy" at bounding box center [399, 179] width 8 height 8
click at [184, 273] on button "Delete" at bounding box center [175, 277] width 25 height 9
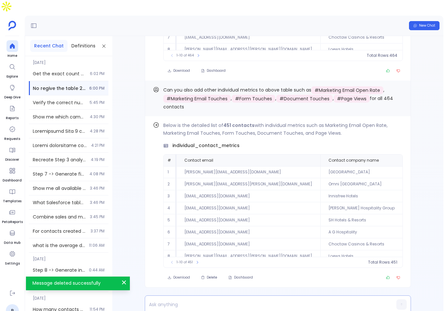
click at [242, 300] on p at bounding box center [265, 304] width 241 height 9
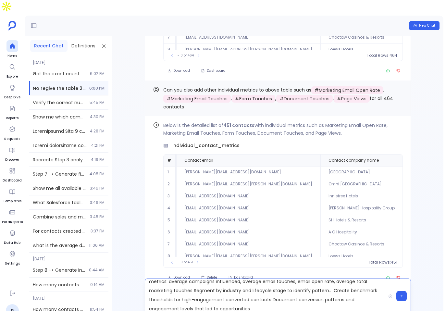
scroll to position [32, 0]
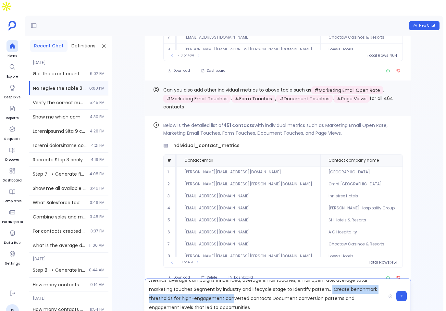
drag, startPoint x: 329, startPoint y: 276, endPoint x: 234, endPoint y: 286, distance: 96.3
click at [234, 286] on p "From above step.. create profile summary of above contacts with activity patter…" at bounding box center [265, 296] width 241 height 32
click at [272, 285] on p "From above step.. create profile summary of above contacts with activity patter…" at bounding box center [265, 296] width 241 height 32
click at [227, 285] on p "From above step.. create profile summary of above contacts with activity patter…" at bounding box center [265, 296] width 241 height 32
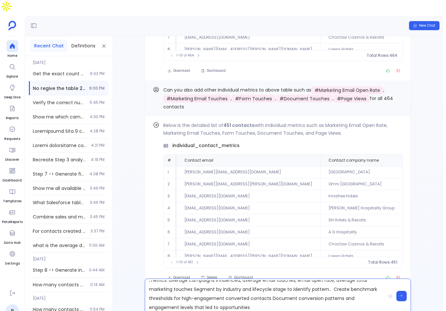
click at [221, 286] on p "From above step.. create profile summary of above contacts with activity patter…" at bounding box center [265, 296] width 241 height 32
drag, startPoint x: 225, startPoint y: 286, endPoint x: 331, endPoint y: 286, distance: 105.6
click at [331, 286] on p "From above step.. create profile summary of above contacts with activity patter…" at bounding box center [265, 296] width 241 height 32
click at [340, 284] on p "From above step.. create profile summary of above contacts with activity patter…" at bounding box center [265, 296] width 241 height 32
click at [271, 287] on p "From above step.. create profile summary of above contacts with activity patter…" at bounding box center [265, 296] width 241 height 32
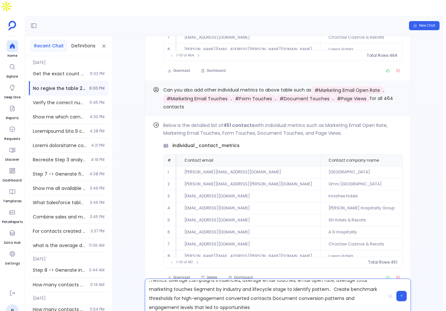
click at [263, 291] on p "From above step.. create profile summary of above contacts with activity patter…" at bounding box center [265, 296] width 241 height 32
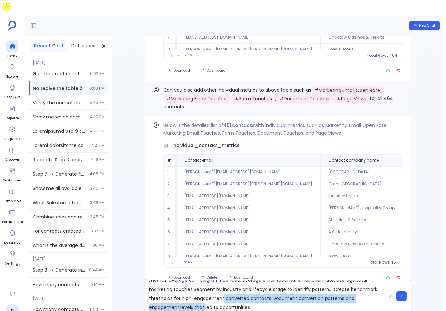
drag, startPoint x: 224, startPoint y: 286, endPoint x: 205, endPoint y: 297, distance: 22.1
click at [205, 297] on p "From above step.. create profile summary of above contacts with activity patter…" at bounding box center [265, 296] width 241 height 32
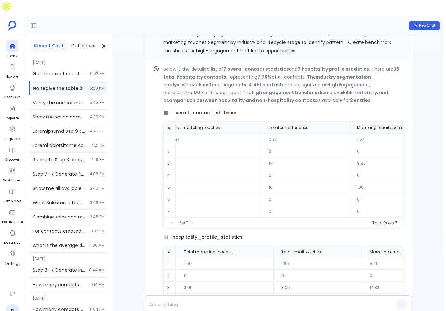
scroll to position [0, 0]
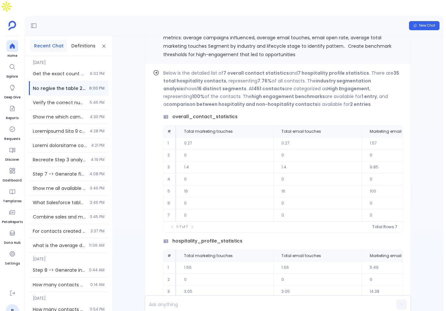
scroll to position [-442, 0]
click at [247, 300] on p at bounding box center [265, 304] width 241 height 9
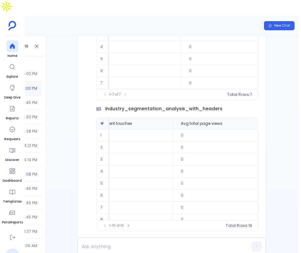
scroll to position [0, 0]
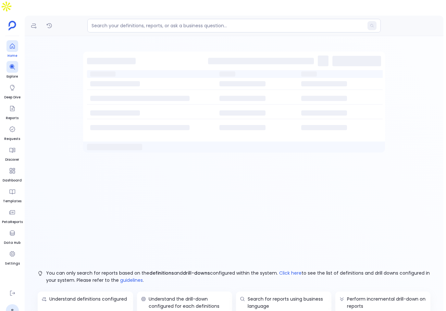
click at [12, 53] on span "Home" at bounding box center [12, 55] width 12 height 5
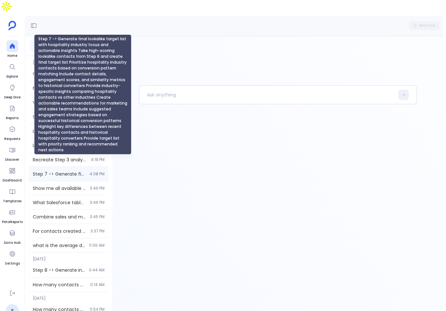
click at [68, 171] on span "Step 7 -> Generate final lookalike target list with hospitality industry focus …" at bounding box center [59, 174] width 53 height 6
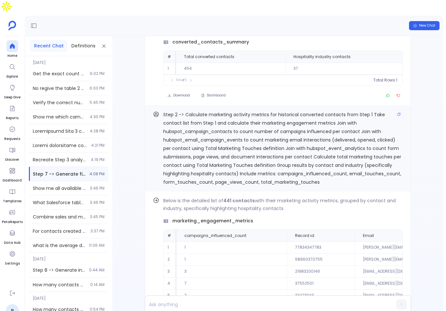
scroll to position [-2010, 0]
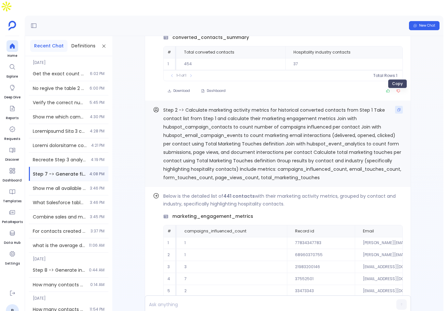
click at [399, 108] on icon "Copy" at bounding box center [399, 110] width 4 height 4
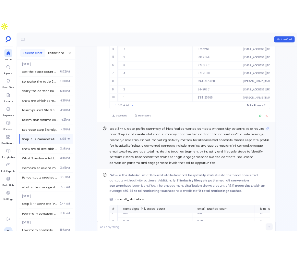
scroll to position [-1801, 0]
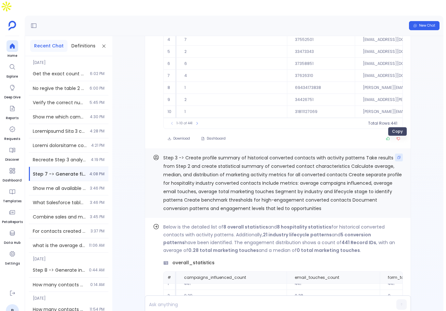
click at [397, 154] on button "Copy" at bounding box center [399, 158] width 8 height 8
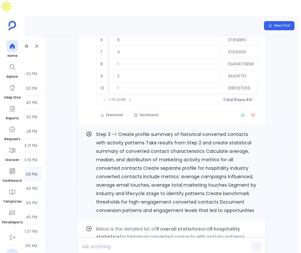
scroll to position [-1981, 0]
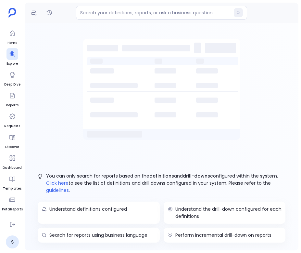
click at [5, 33] on ul "Home Explore Deep Dive Reports Requests Discover Dashboard Templates PetaReport…" at bounding box center [12, 121] width 21 height 188
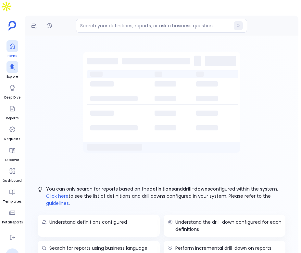
click at [12, 44] on icon at bounding box center [12, 46] width 5 height 5
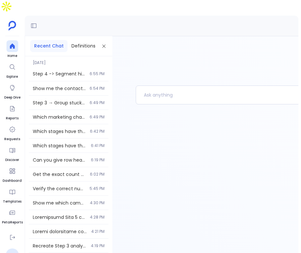
click at [76, 67] on div "Step 4 -> Segment historical contacts from Step 3 based on marketing engagement…" at bounding box center [69, 74] width 80 height 14
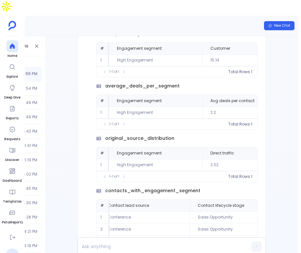
scroll to position [-116, 0]
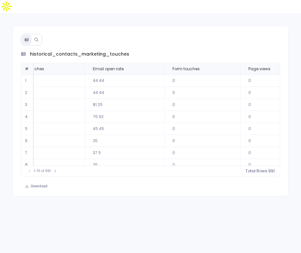
scroll to position [0, 1141]
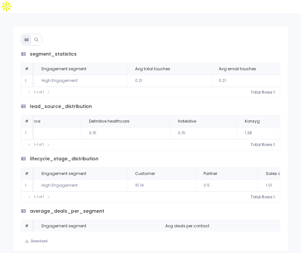
scroll to position [0, 182]
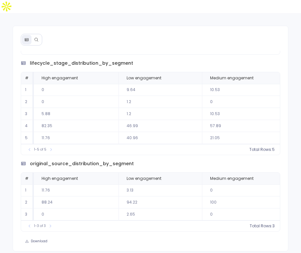
scroll to position [334, 0]
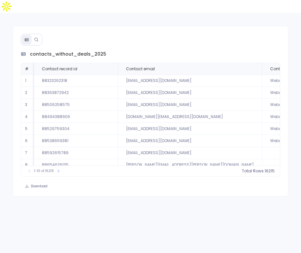
click at [39, 35] on button at bounding box center [37, 40] width 10 height 10
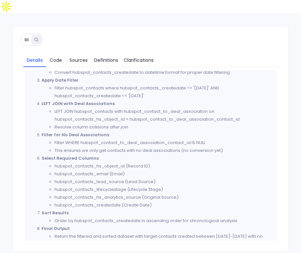
scroll to position [57, 0]
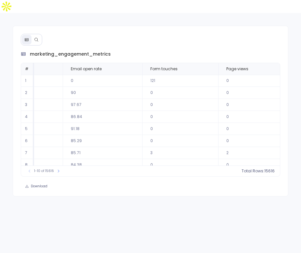
scroll to position [0, 605]
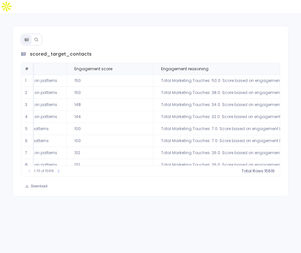
scroll to position [0, 1411]
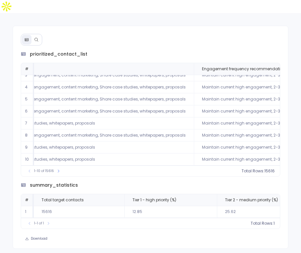
scroll to position [31, 1236]
